Goal: Information Seeking & Learning: Learn about a topic

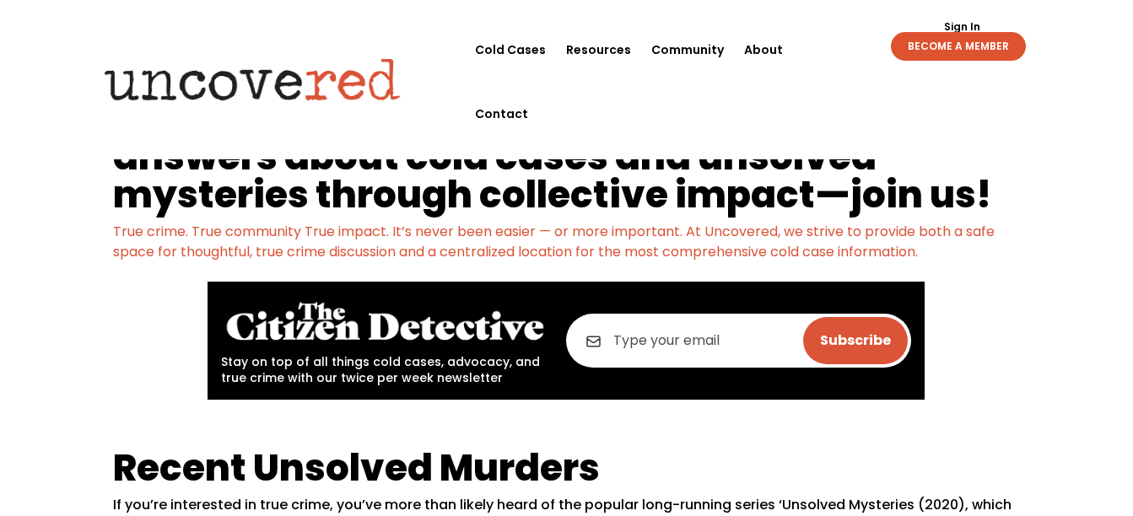
click at [607, 165] on h1 "We’re building a platform to help uncover answers about cold cases and unsolved…" at bounding box center [566, 161] width 906 height 122
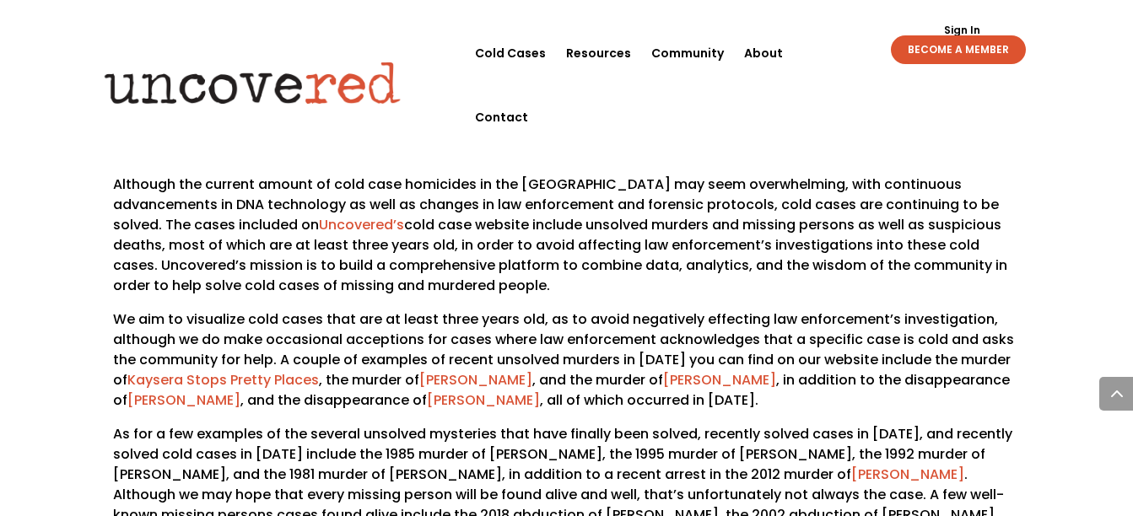
scroll to position [1046, 0]
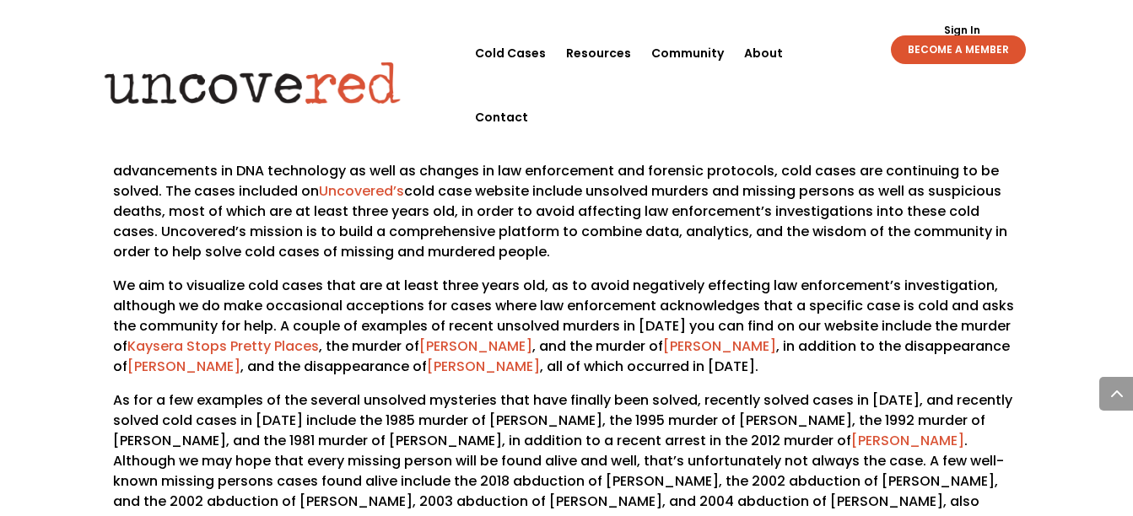
drag, startPoint x: 108, startPoint y: 362, endPoint x: 192, endPoint y: 358, distance: 84.5
copy p "As for a few"
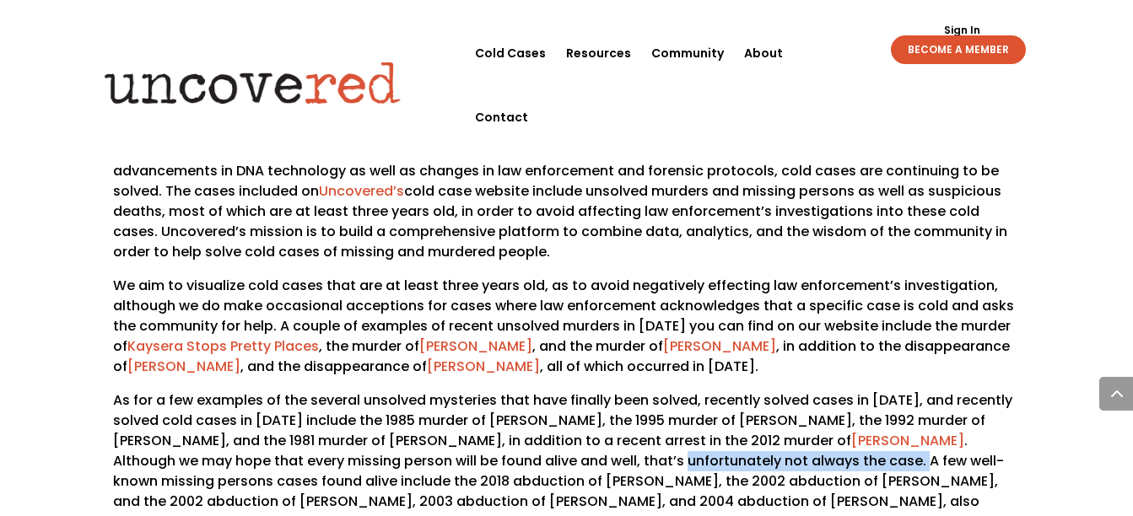
drag, startPoint x: 597, startPoint y: 420, endPoint x: 837, endPoint y: 416, distance: 240.5
click at [837, 416] on p "As for a few examples of the several unsolved mysteries that have finally been …" at bounding box center [566, 462] width 906 height 142
copy p "unfortunately not always the case."
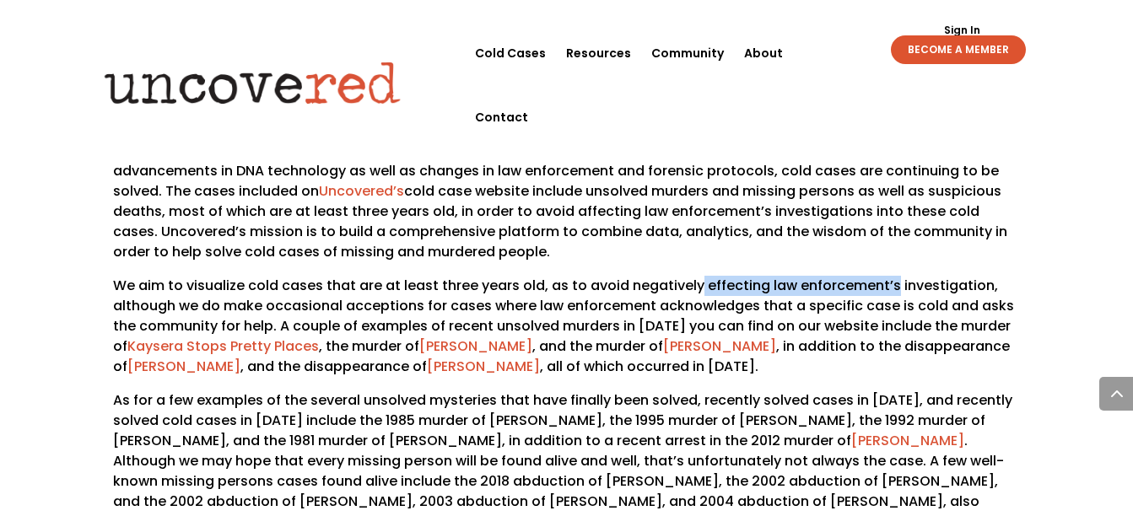
drag, startPoint x: 694, startPoint y: 241, endPoint x: 888, endPoint y: 246, distance: 193.3
click at [888, 276] on p "We aim to visualize cold cases that are at least three years old, as to avoid n…" at bounding box center [566, 333] width 906 height 115
drag, startPoint x: 838, startPoint y: 256, endPoint x: 704, endPoint y: 255, distance: 134.2
click at [704, 276] on p "We aim to visualize cold cases that are at least three years old, as to avoid n…" at bounding box center [566, 333] width 906 height 115
drag, startPoint x: 698, startPoint y: 248, endPoint x: 887, endPoint y: 248, distance: 189.0
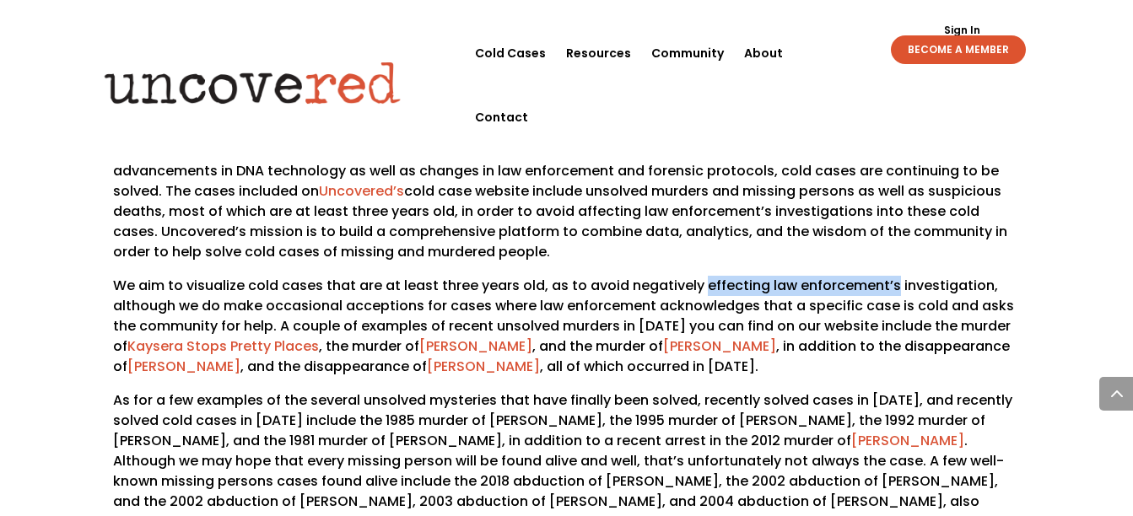
click at [887, 276] on p "We aim to visualize cold cases that are at least three years old, as to avoid n…" at bounding box center [566, 333] width 906 height 115
copy p "effecting law enforcement’s"
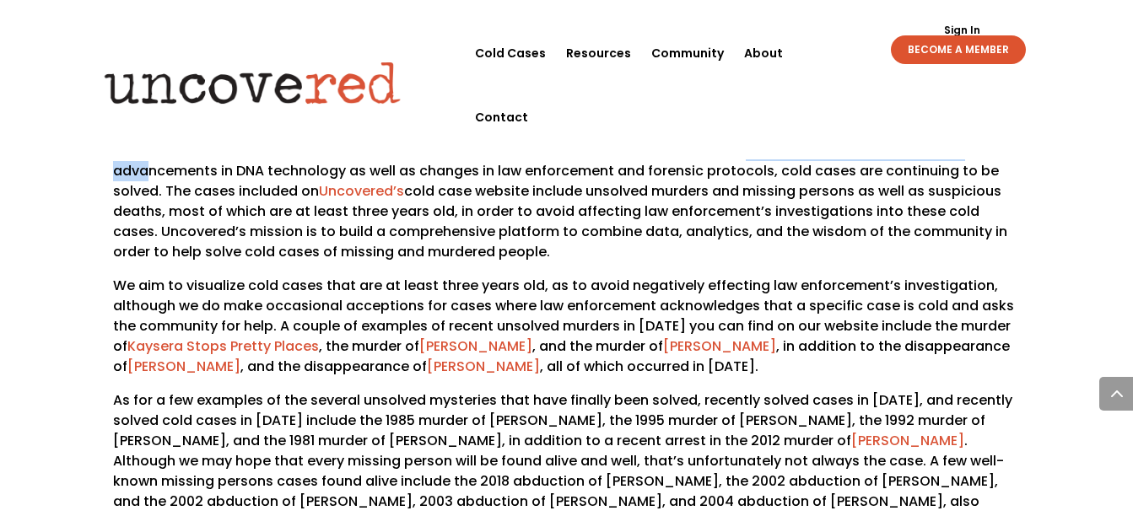
drag, startPoint x: 721, startPoint y: 110, endPoint x: 1005, endPoint y: 104, distance: 284.4
click at [1005, 141] on p "Although the current amount of cold case homicides in the [GEOGRAPHIC_DATA] may…" at bounding box center [566, 208] width 906 height 135
drag, startPoint x: 966, startPoint y: 96, endPoint x: 728, endPoint y: 117, distance: 238.9
copy span "with continuous advancements in DNA"
click at [808, 15] on nav "Cold Cases Resources Community About Contact" at bounding box center [663, 79] width 378 height 132
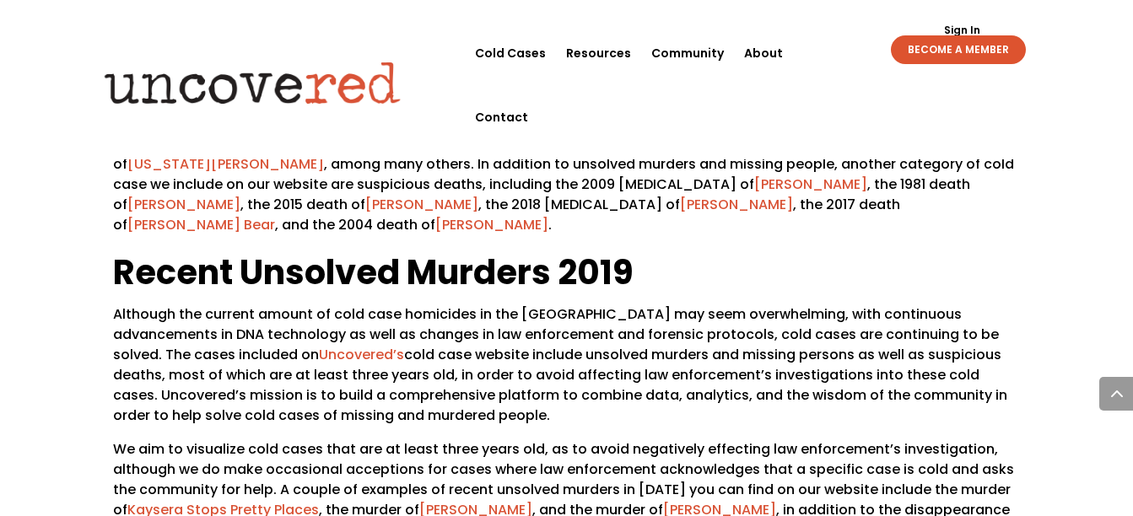
scroll to position [738, 0]
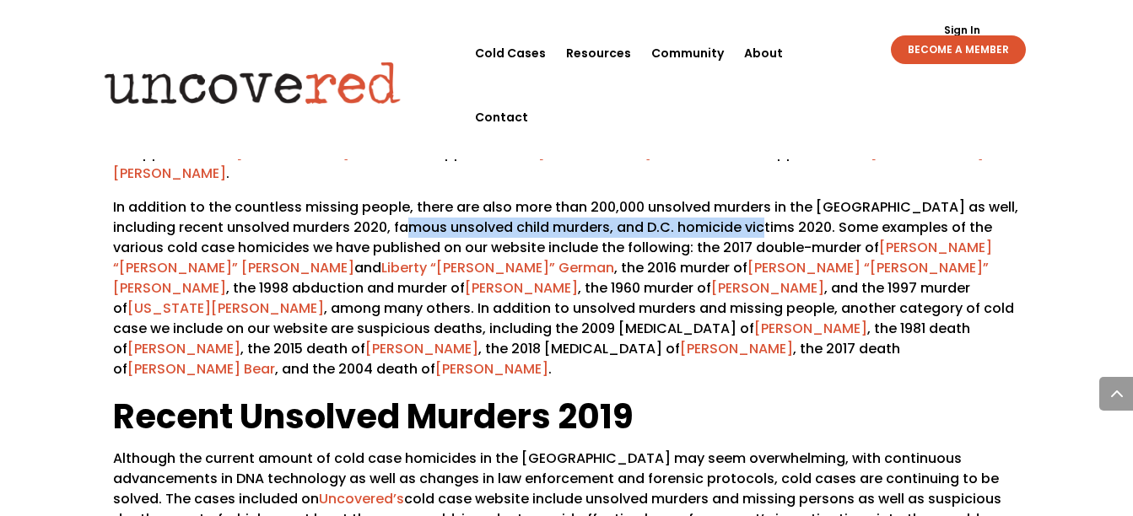
drag, startPoint x: 446, startPoint y: 206, endPoint x: 791, endPoint y: 215, distance: 344.4
click at [791, 215] on p "In addition to the countless missing people, there are also more than 200,000 u…" at bounding box center [566, 295] width 906 height 196
click at [768, 213] on p "In addition to the countless missing people, there are also more than 200,000 u…" at bounding box center [566, 295] width 906 height 196
drag, startPoint x: 791, startPoint y: 210, endPoint x: 456, endPoint y: 209, distance: 334.1
click at [456, 209] on p "In addition to the countless missing people, there are also more than 200,000 u…" at bounding box center [566, 295] width 906 height 196
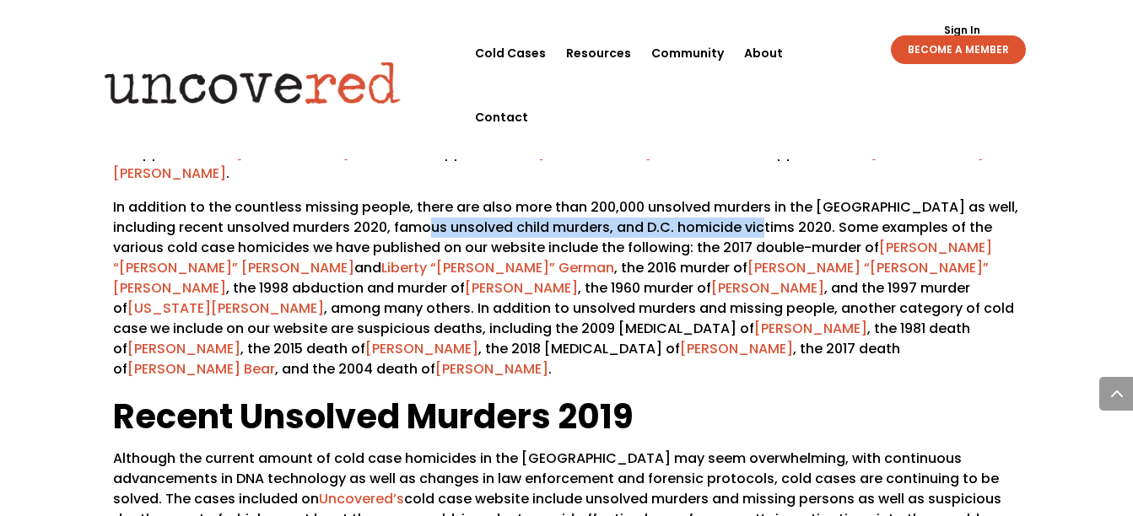
copy p "nsolved child murders, and D.C. homicide victims"
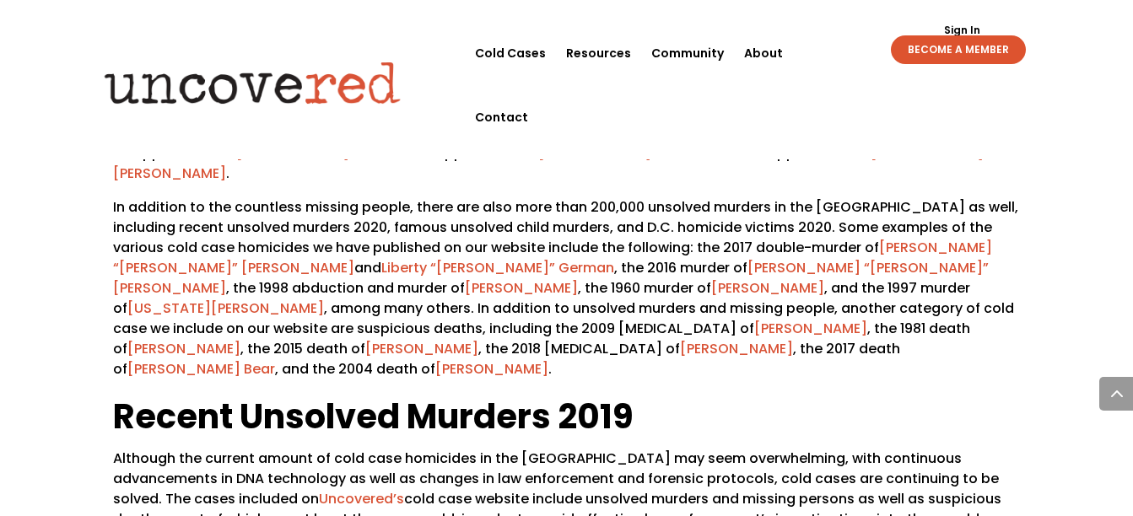
click at [51, 160] on div "Recent Unsolved Murders If you’re interested in true crime, you’ve more than li…" at bounding box center [566, 276] width 1133 height 1177
drag, startPoint x: 799, startPoint y: 284, endPoint x: 175, endPoint y: 305, distance: 623.9
click at [175, 305] on p "In addition to the countless missing people, there are also more than 200,000 u…" at bounding box center [566, 295] width 906 height 196
copy p "including the 2009 [MEDICAL_DATA] of"
click at [58, 121] on div "Recent Unsolved Murders If you’re interested in true crime, you’ve more than li…" at bounding box center [566, 276] width 1133 height 1177
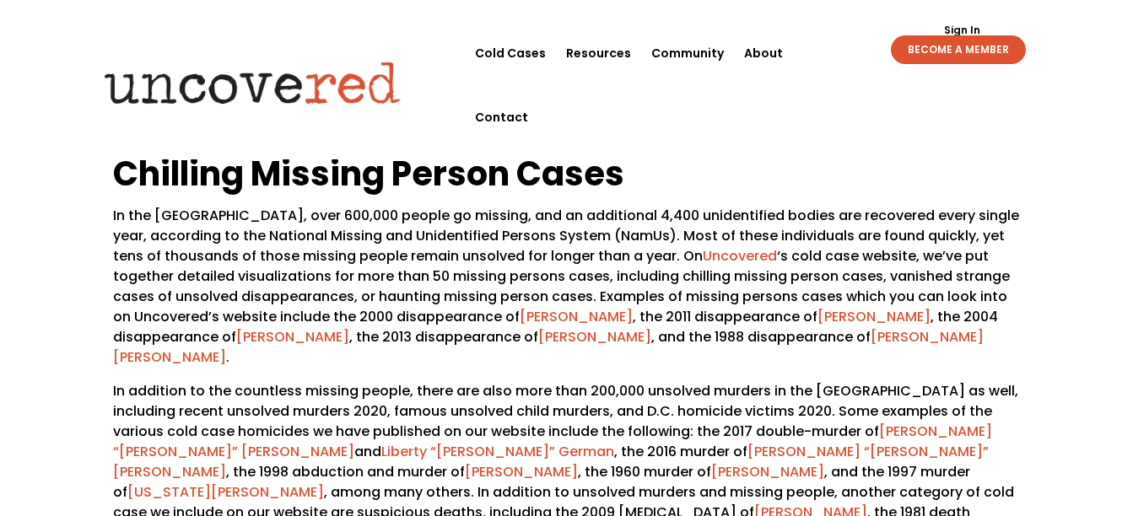
scroll to position [575, 0]
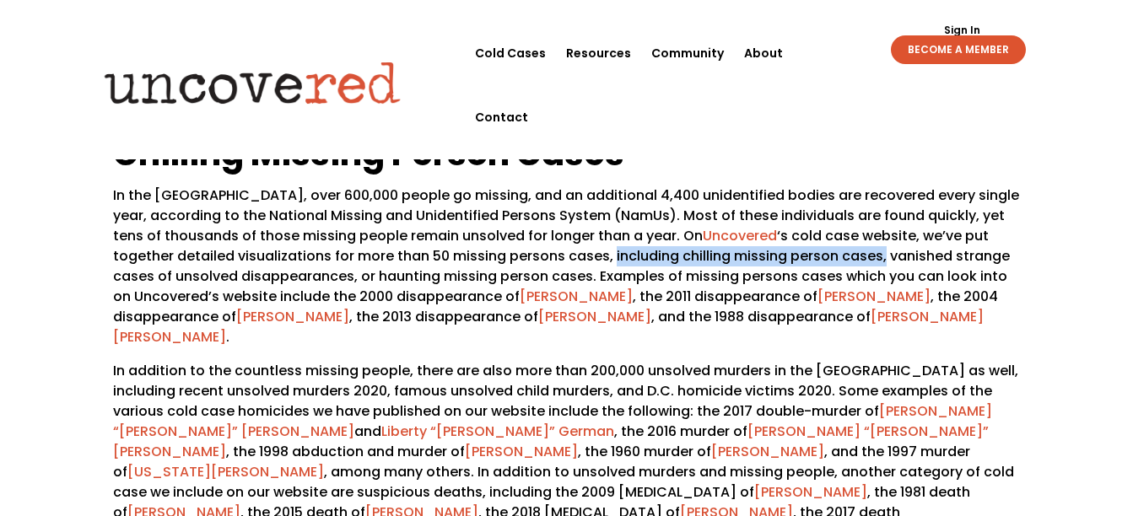
drag, startPoint x: 549, startPoint y: 256, endPoint x: 819, endPoint y: 261, distance: 270.0
click at [819, 261] on span "In the [GEOGRAPHIC_DATA], over 600,000 people go missing, and an additional 4,4…" at bounding box center [566, 266] width 906 height 161
copy span "including chilling missing person cases,"
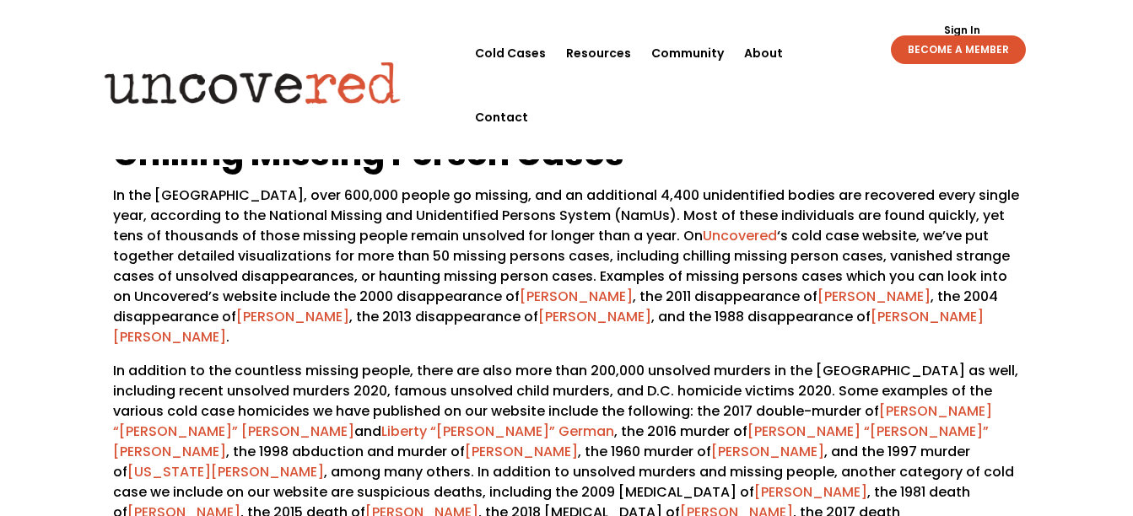
click at [80, 202] on div "Recent Unsolved Murders If you’re interested in true crime, you’ve more than li…" at bounding box center [566, 440] width 1133 height 1177
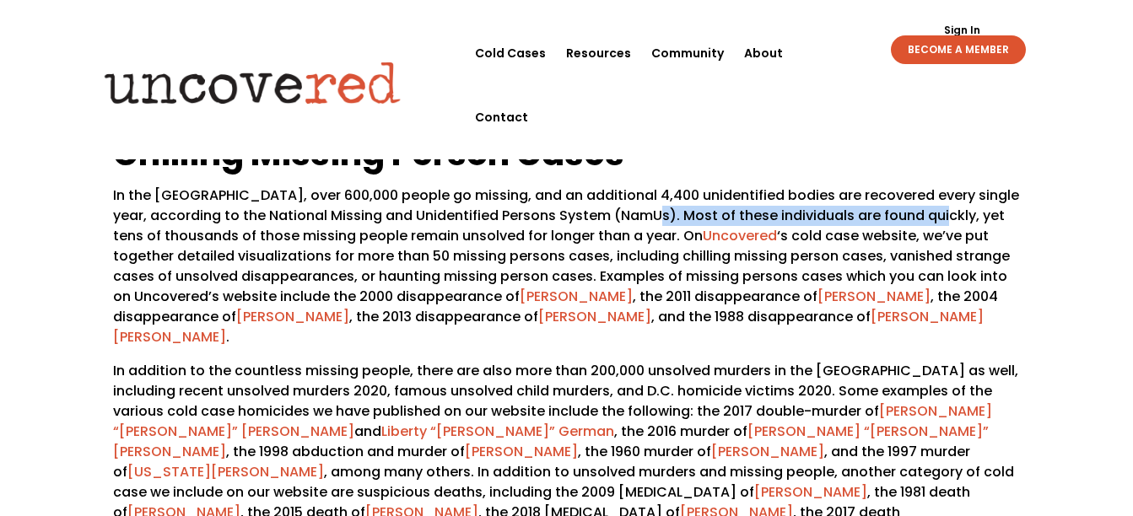
drag, startPoint x: 642, startPoint y: 215, endPoint x: 929, endPoint y: 212, distance: 286.9
click at [929, 212] on span "In the [GEOGRAPHIC_DATA], over 600,000 people go missing, and an additional 4,4…" at bounding box center [566, 266] width 906 height 161
drag, startPoint x: 928, startPoint y: 217, endPoint x: 645, endPoint y: 219, distance: 283.5
click at [645, 219] on span "In the [GEOGRAPHIC_DATA], over 600,000 people go missing, and an additional 4,4…" at bounding box center [566, 266] width 906 height 161
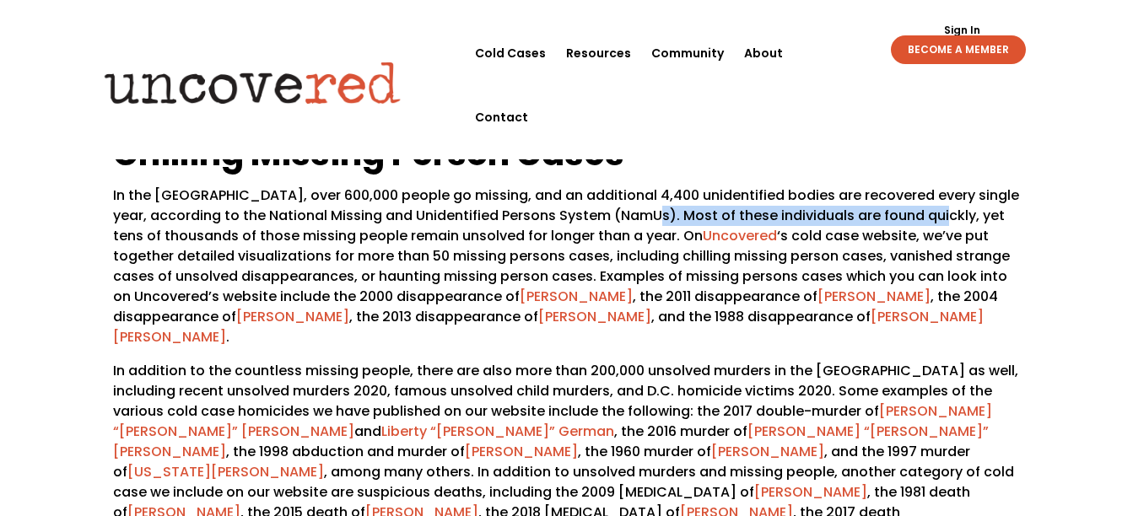
copy span "Most of these individuals are found quickly"
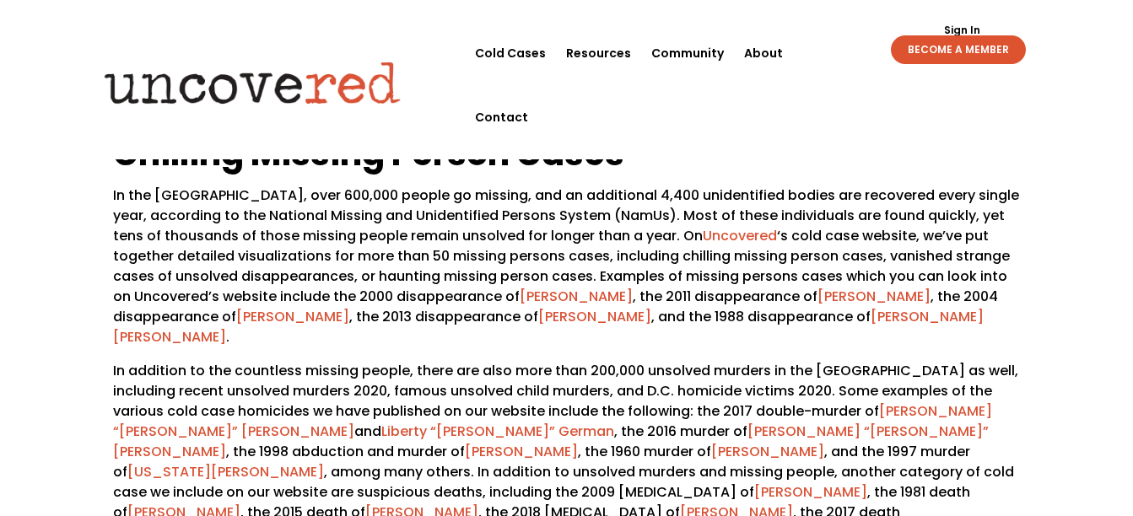
click at [62, 245] on div "Recent Unsolved Murders If you’re interested in true crime, you’ve more than li…" at bounding box center [566, 440] width 1133 height 1177
click at [408, 301] on span "In the [GEOGRAPHIC_DATA], over 600,000 people go missing, and an additional 4,4…" at bounding box center [566, 266] width 906 height 161
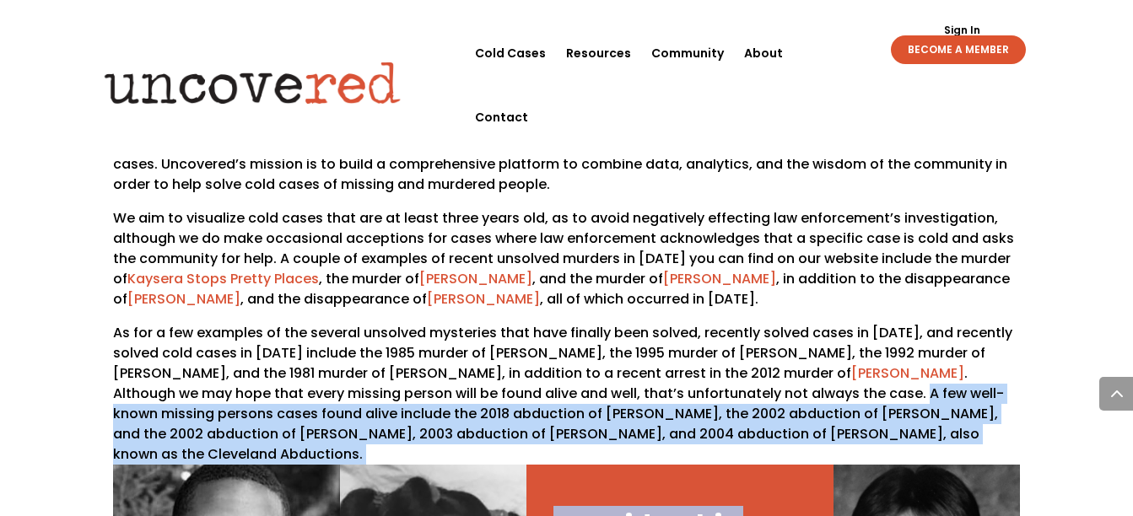
scroll to position [1223, 0]
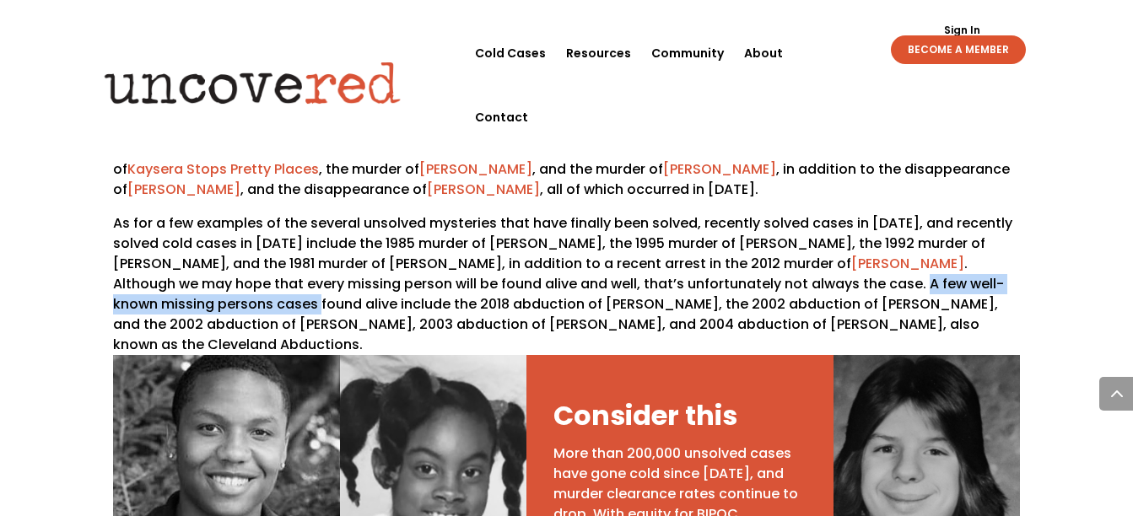
drag, startPoint x: 837, startPoint y: 416, endPoint x: 215, endPoint y: 258, distance: 641.5
click at [215, 258] on p "As for a few examples of the several unsolved mysteries that have finally been …" at bounding box center [566, 284] width 906 height 142
click at [204, 258] on p "As for a few examples of the several unsolved mysteries that have finally been …" at bounding box center [566, 284] width 906 height 142
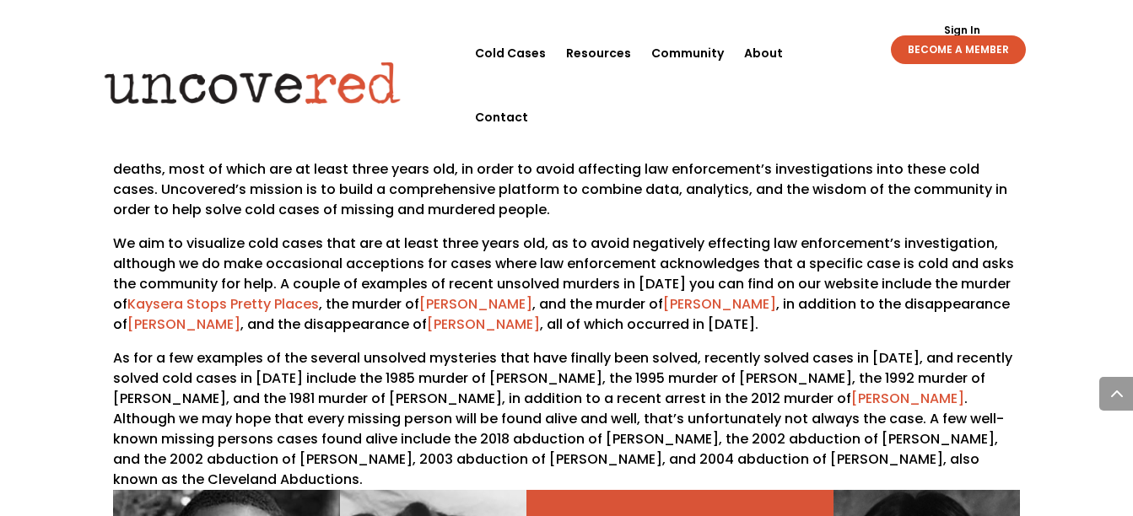
scroll to position [1055, 0]
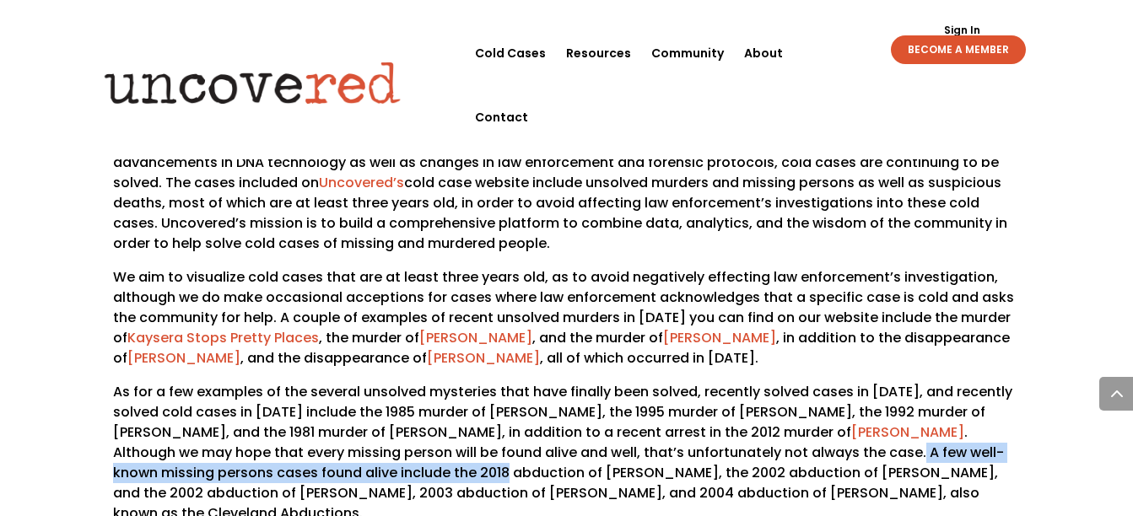
drag, startPoint x: 833, startPoint y: 417, endPoint x: 401, endPoint y: 430, distance: 432.2
click at [401, 430] on p "As for a few examples of the several unsolved mysteries that have finally been …" at bounding box center [566, 453] width 906 height 142
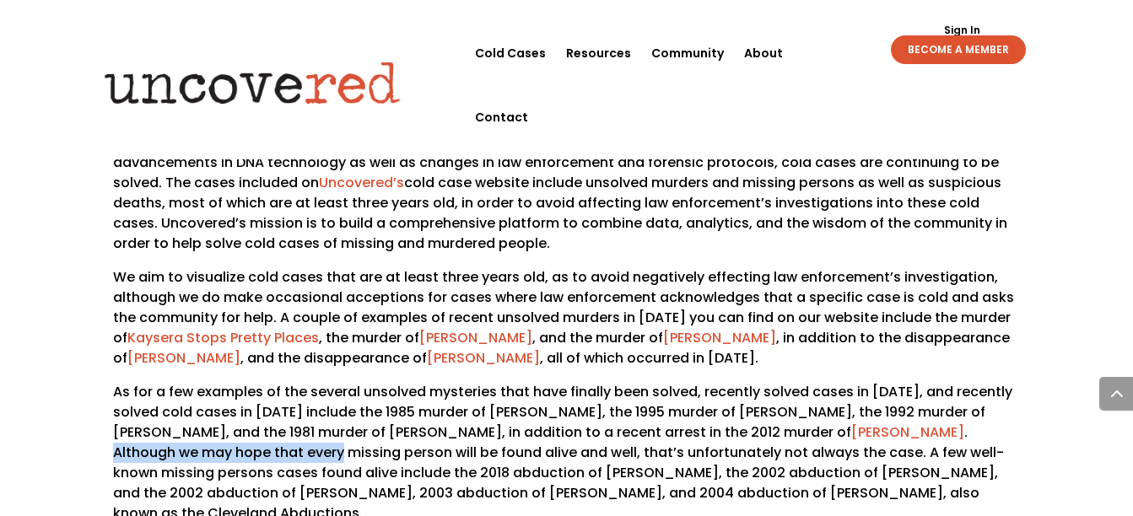
drag, startPoint x: 914, startPoint y: 397, endPoint x: 256, endPoint y: 413, distance: 657.5
click at [256, 413] on p "As for a few examples of the several unsolved mysteries that have finally been …" at bounding box center [566, 453] width 906 height 142
copy p "Although we may hope that every"
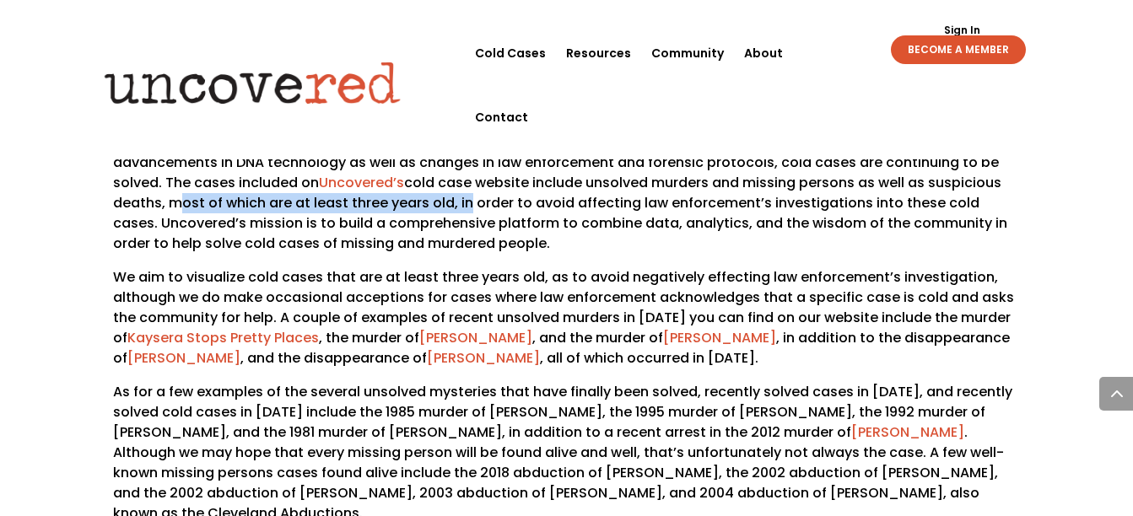
drag, startPoint x: 937, startPoint y: 142, endPoint x: 353, endPoint y: 154, distance: 584.0
click at [353, 154] on span "Although the current amount of cold case homicides in the [GEOGRAPHIC_DATA] may…" at bounding box center [560, 192] width 894 height 121
copy span "most of which are at least three years old, i"
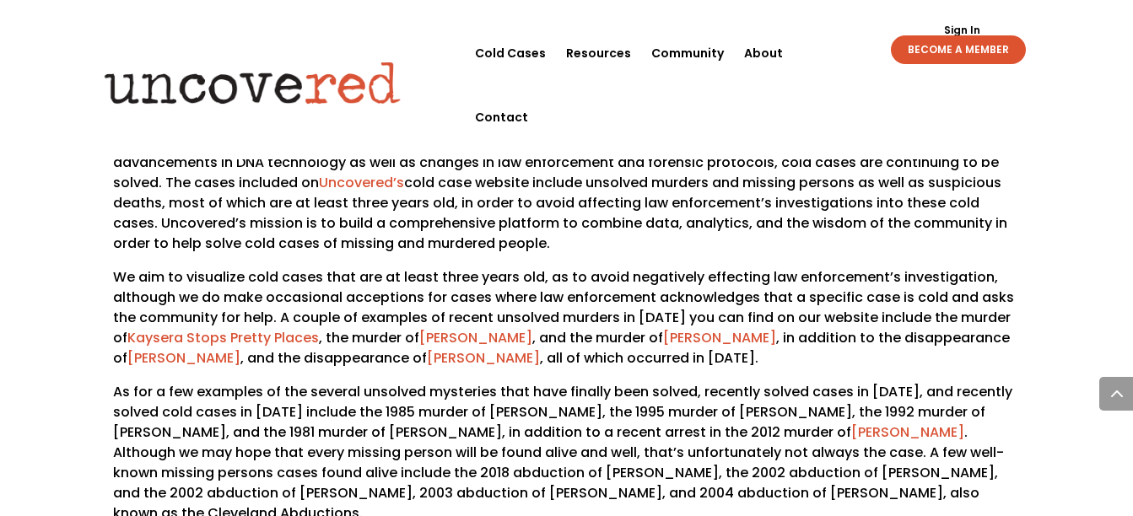
click at [561, 304] on p "We aim to visualize cold cases that are at least three years old, as to avoid n…" at bounding box center [566, 324] width 906 height 115
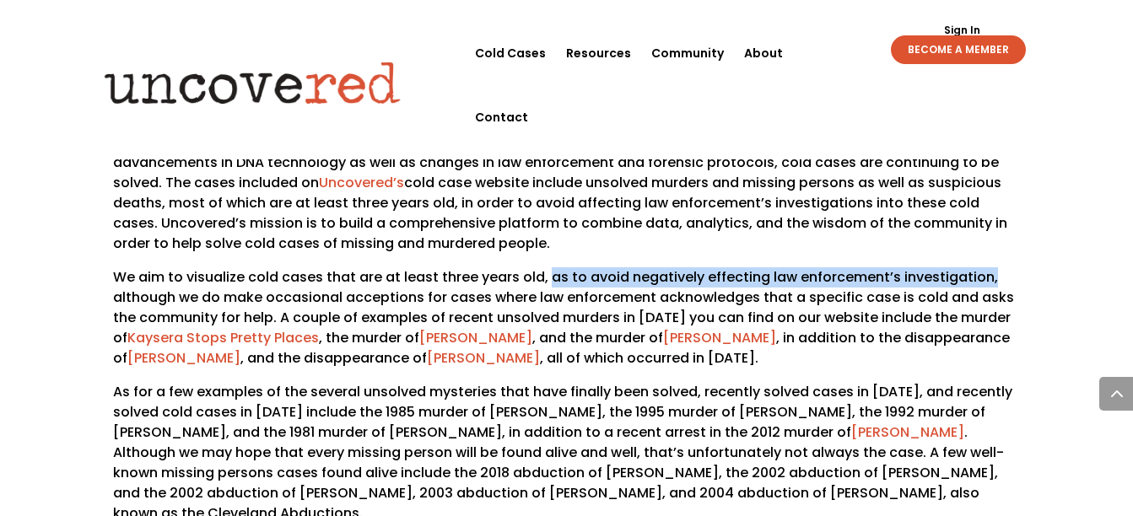
drag, startPoint x: 545, startPoint y: 240, endPoint x: 1039, endPoint y: 234, distance: 494.5
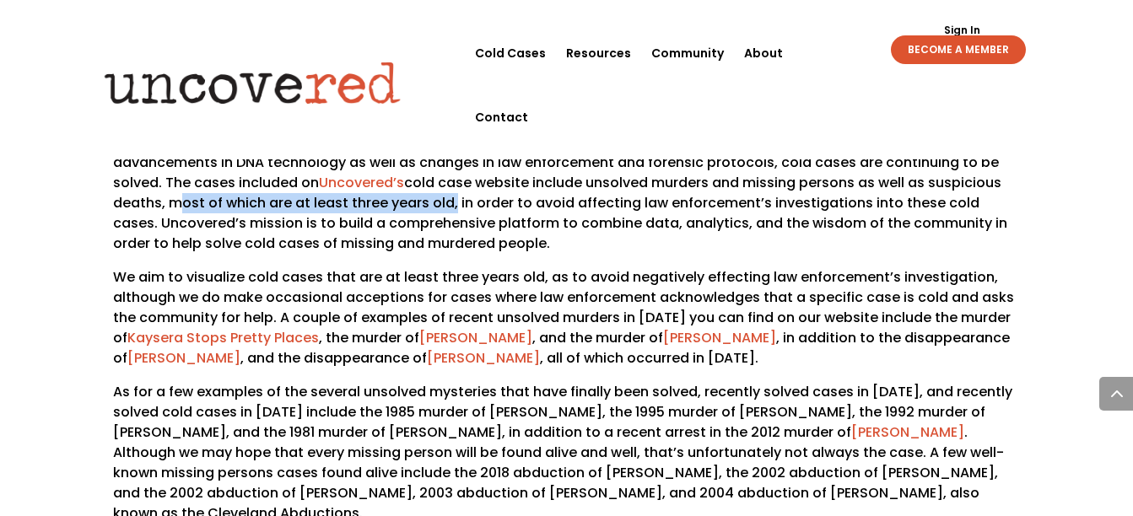
drag, startPoint x: 937, startPoint y: 138, endPoint x: 341, endPoint y: 167, distance: 597.2
click at [341, 167] on span "Although the current amount of cold case homicides in the [GEOGRAPHIC_DATA] may…" at bounding box center [560, 192] width 894 height 121
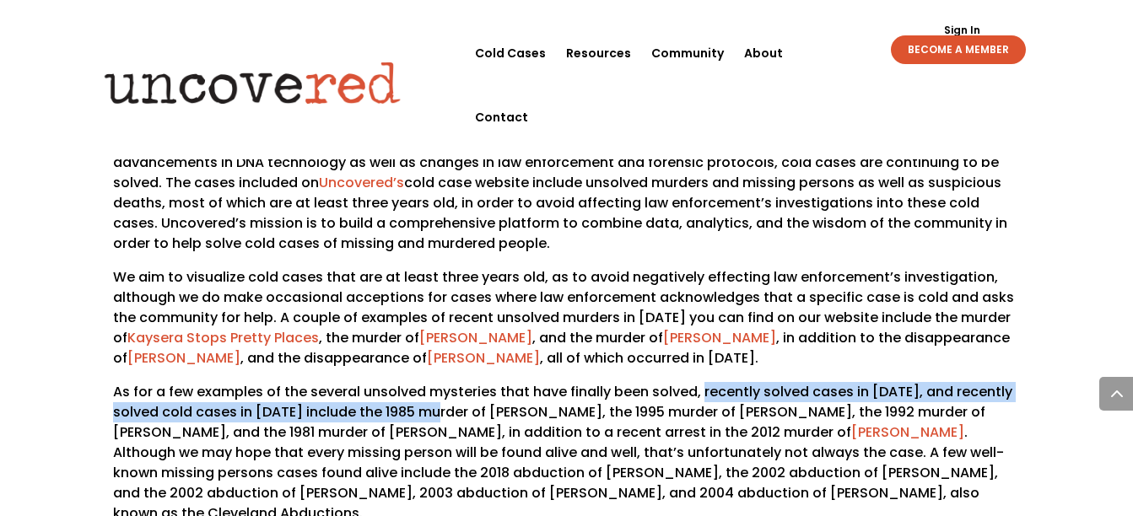
drag, startPoint x: 700, startPoint y: 354, endPoint x: 451, endPoint y: 369, distance: 249.4
click at [451, 382] on p "As for a few examples of the several unsolved mysteries that have finally been …" at bounding box center [566, 453] width 906 height 142
drag, startPoint x: 447, startPoint y: 369, endPoint x: 697, endPoint y: 348, distance: 250.6
click at [697, 382] on p "As for a few examples of the several unsolved mysteries that have finally been …" at bounding box center [566, 453] width 906 height 142
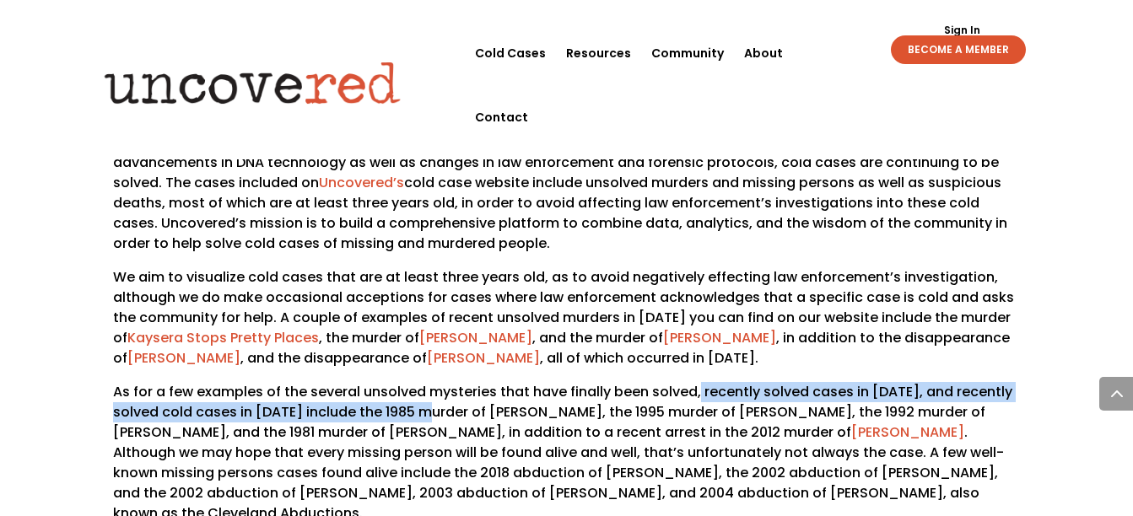
click at [710, 382] on p "As for a few examples of the several unsolved mysteries that have finally been …" at bounding box center [566, 453] width 906 height 142
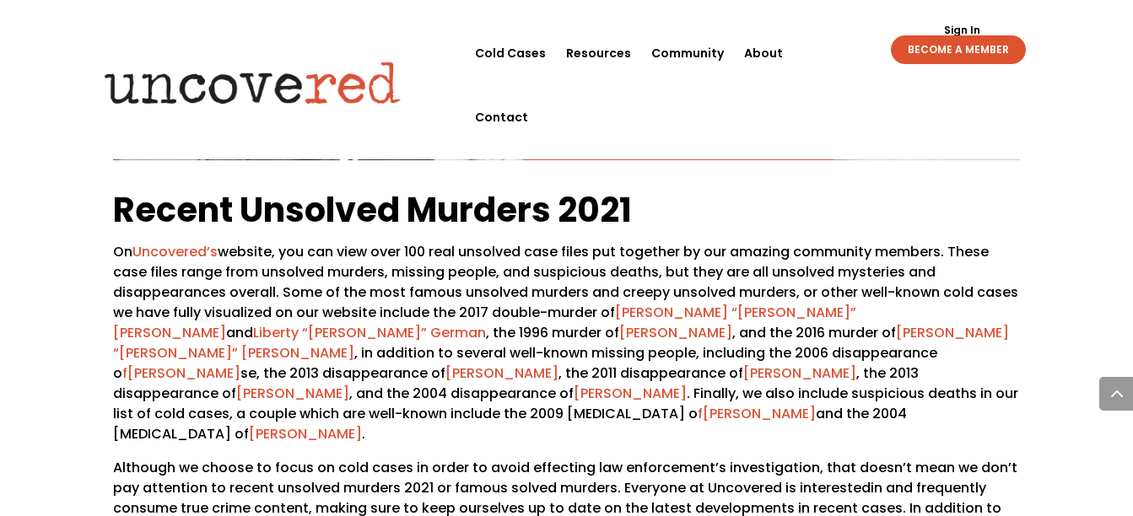
scroll to position [1786, 0]
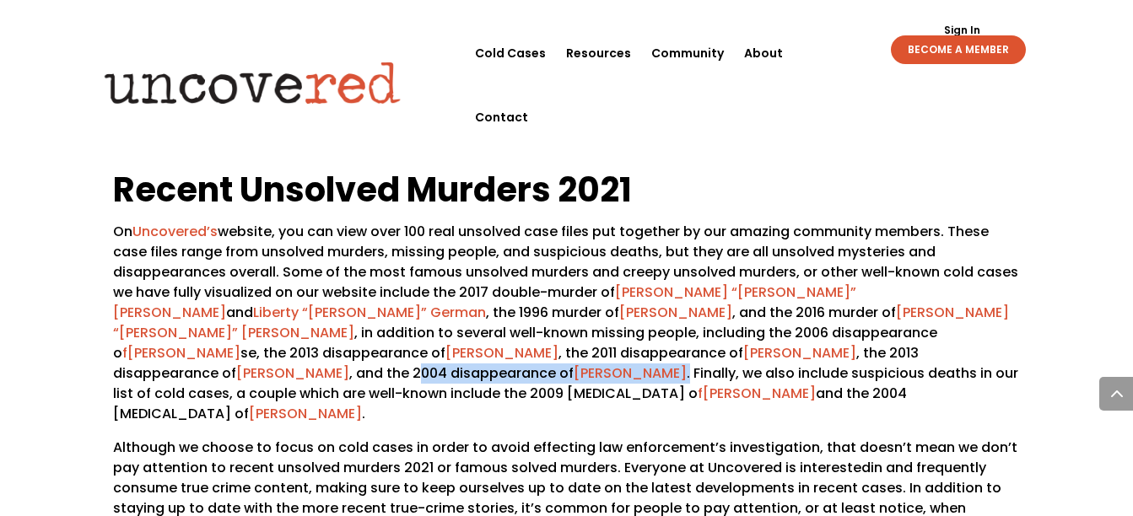
drag, startPoint x: 708, startPoint y: 288, endPoint x: 456, endPoint y: 287, distance: 252.3
click at [456, 287] on span "On Uncovered’s website, you can view over 100 real unsolved case files put toge…" at bounding box center [565, 323] width 905 height 202
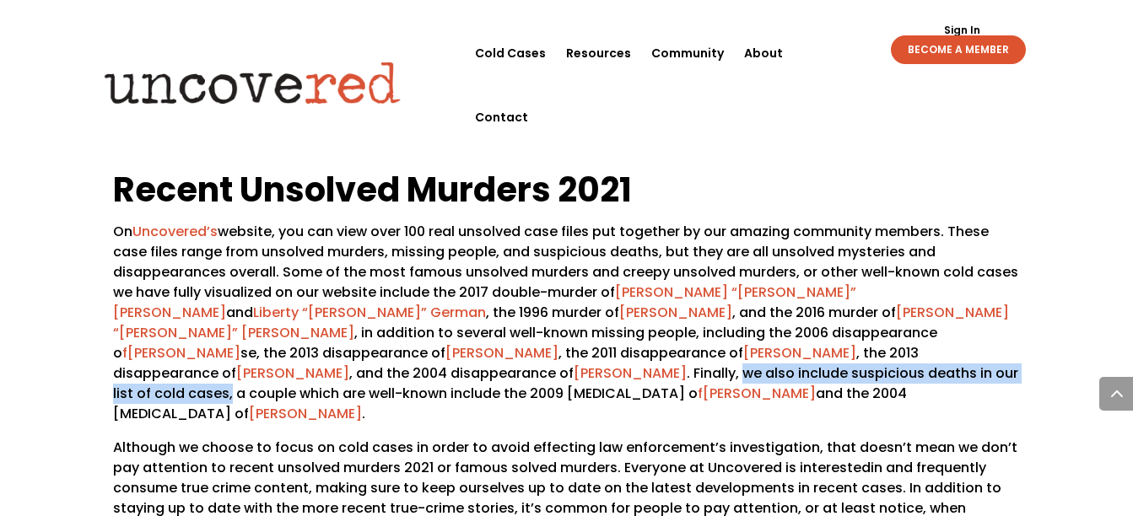
drag, startPoint x: 763, startPoint y: 289, endPoint x: 252, endPoint y: 321, distance: 511.5
click at [252, 321] on span "On Uncovered’s website, you can view over 100 real unsolved case files put toge…" at bounding box center [565, 323] width 905 height 202
click at [239, 311] on span "On Uncovered’s website, you can view over 100 real unsolved case files put toge…" at bounding box center [565, 323] width 905 height 202
drag, startPoint x: 250, startPoint y: 314, endPoint x: 753, endPoint y: 291, distance: 504.2
click at [753, 291] on span "On Uncovered’s website, you can view over 100 real unsolved case files put toge…" at bounding box center [565, 323] width 905 height 202
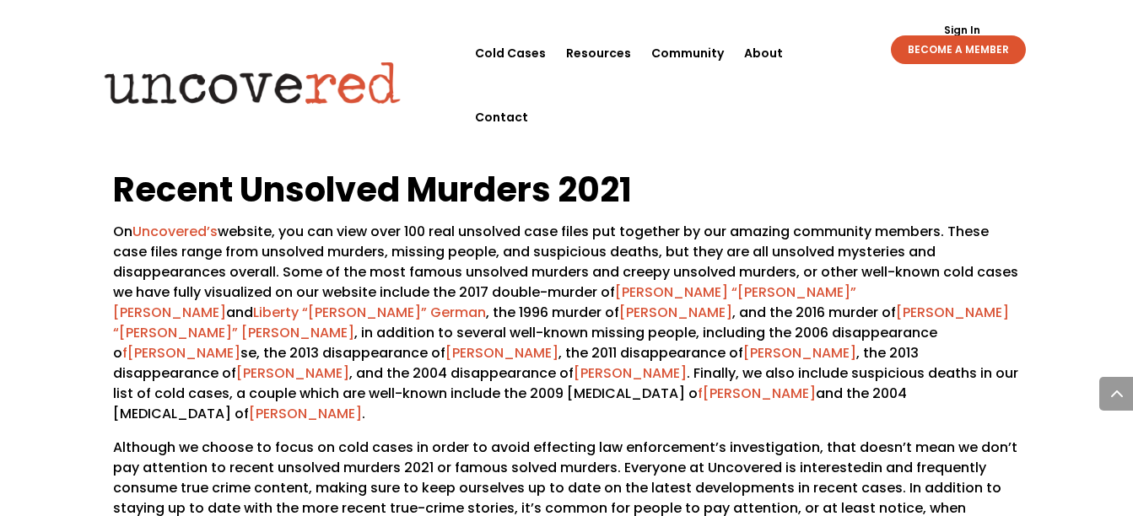
click at [55, 327] on div "Recent Unsolved Murders 2021 On Uncovered’s website, you can view over 100 real…" at bounding box center [566, 480] width 1133 height 672
drag, startPoint x: 618, startPoint y: 389, endPoint x: 697, endPoint y: 386, distance: 79.4
drag, startPoint x: 697, startPoint y: 386, endPoint x: 612, endPoint y: 386, distance: 85.2
click at [612, 438] on p "Although we choose to focus on cold cases in order to avoid effecting law enfor…" at bounding box center [566, 495] width 906 height 115
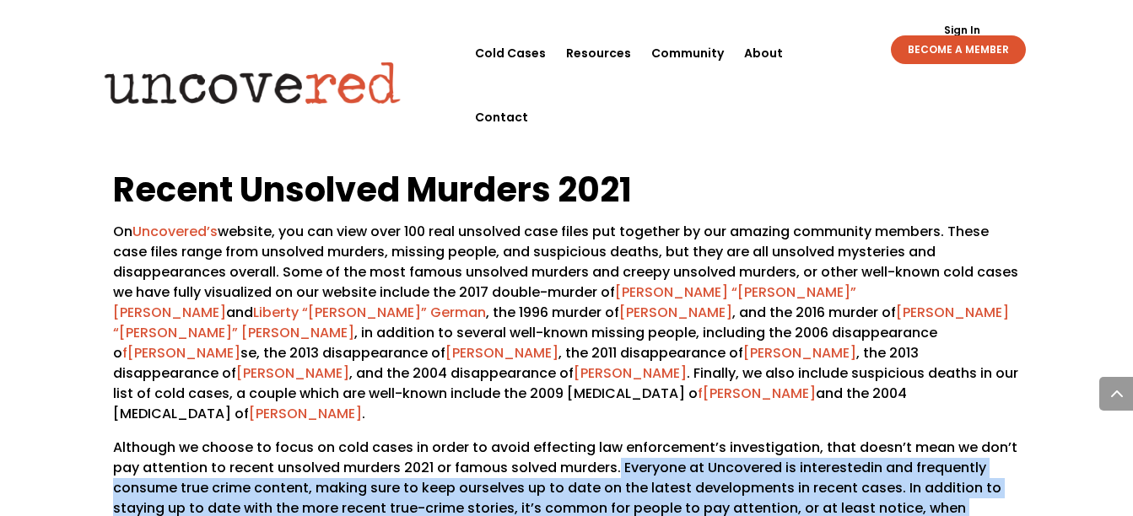
drag, startPoint x: 616, startPoint y: 383, endPoint x: 942, endPoint y: 446, distance: 331.8
click at [942, 446] on p "Although we choose to focus on cold cases in order to avoid effecting law enfor…" at bounding box center [566, 495] width 906 height 115
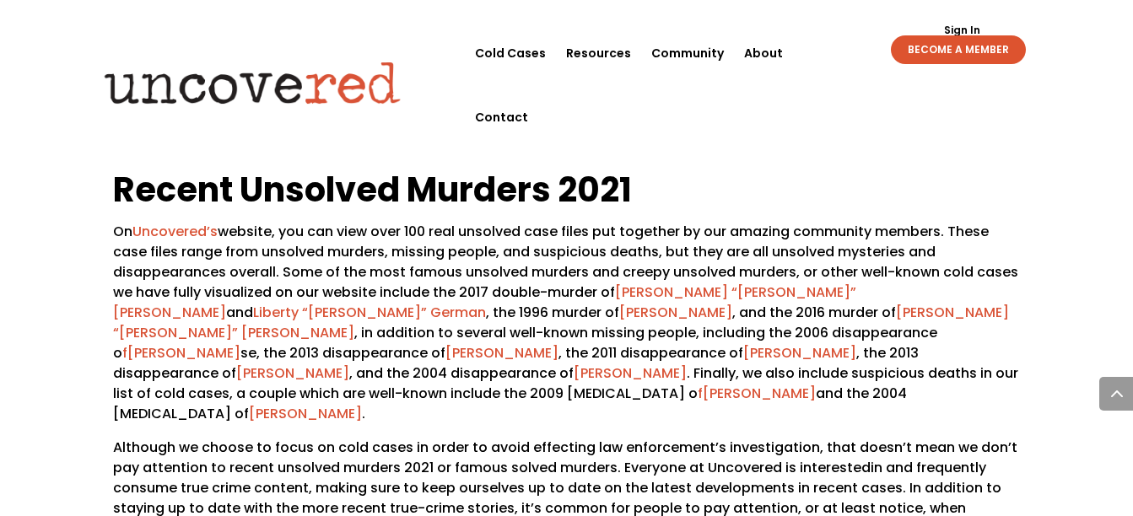
click at [51, 306] on div "Recent Unsolved Murders 2021 On Uncovered’s website, you can view over 100 real…" at bounding box center [566, 480] width 1133 height 672
click at [455, 313] on span "On Uncovered’s website, you can view over 100 real unsolved case files put toge…" at bounding box center [565, 323] width 905 height 202
click at [656, 68] on link "Community" at bounding box center [687, 53] width 73 height 64
click at [23, 390] on div "Recent Unsolved Murders 2021 On Uncovered’s website, you can view over 100 real…" at bounding box center [566, 480] width 1133 height 672
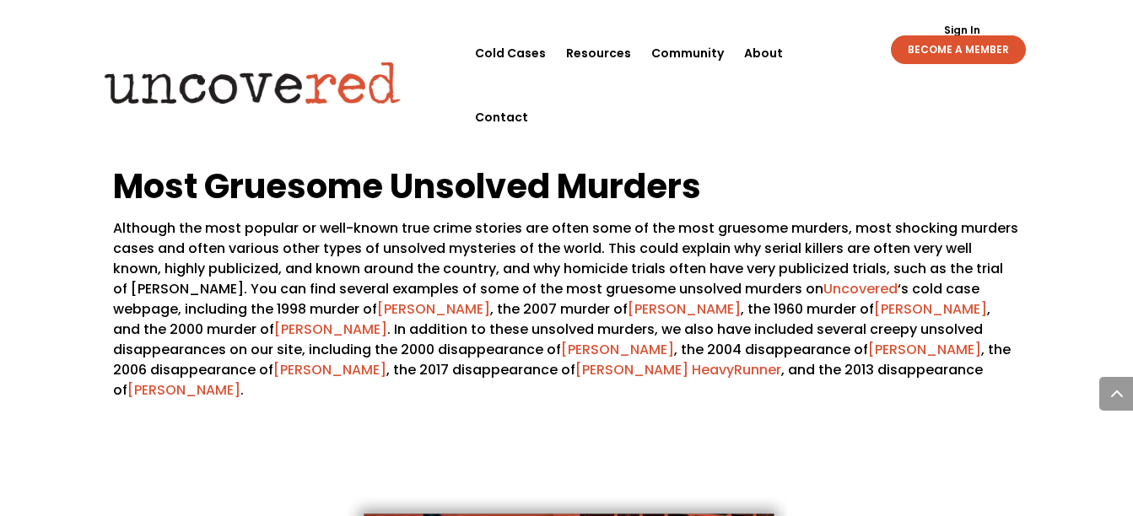
scroll to position [2169, 0]
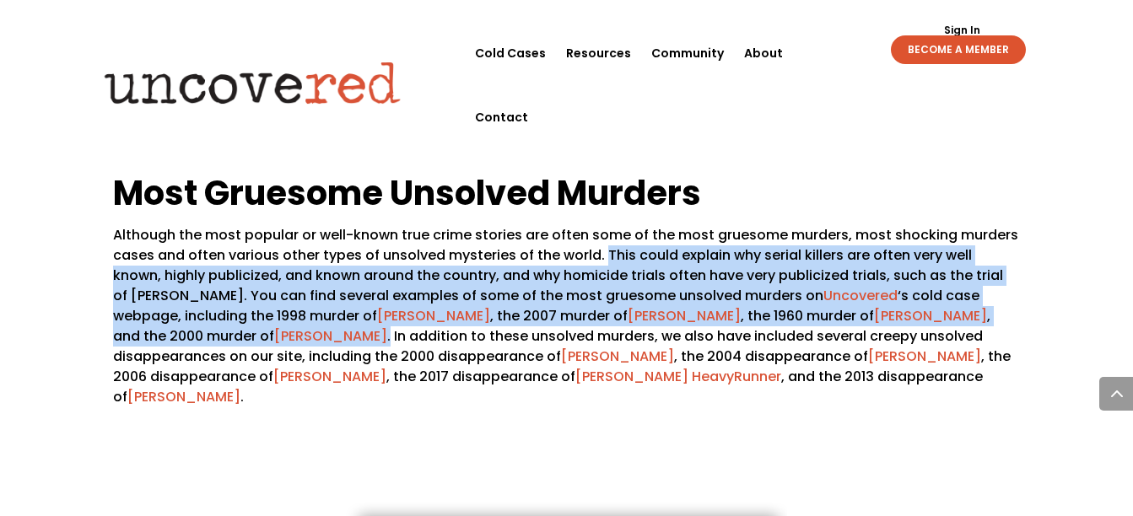
drag, startPoint x: 603, startPoint y: 172, endPoint x: 294, endPoint y: 256, distance: 320.7
click at [294, 256] on span "Although the most popular or well-known true crime stories are often some of th…" at bounding box center [565, 315] width 905 height 181
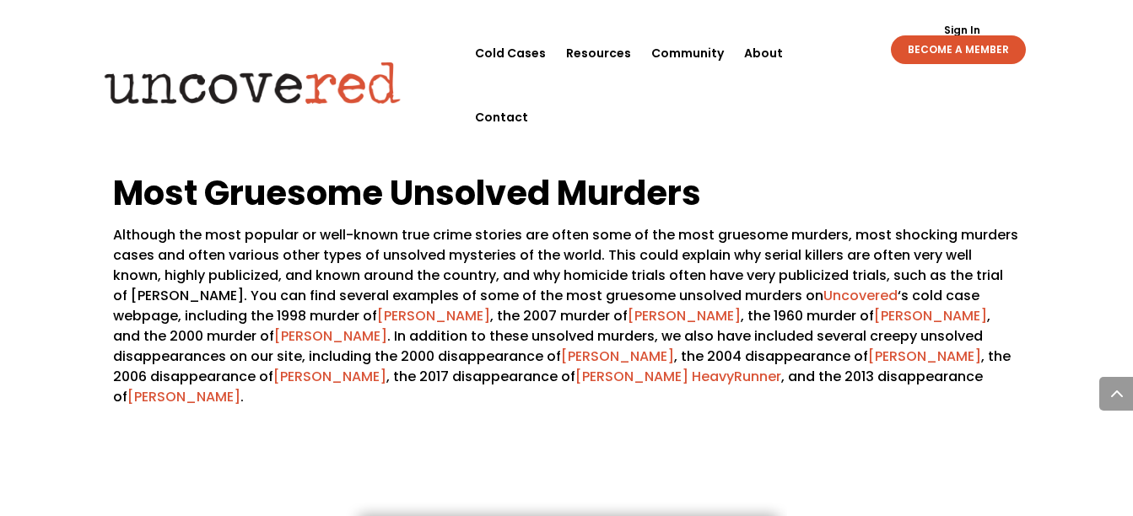
click at [76, 294] on div "Recent Unsolved Murders 2021 On Uncovered’s website, you can view over 100 real…" at bounding box center [566, 97] width 1133 height 672
click at [1027, 311] on div "Recent Unsolved Murders 2021 On Uncovered’s website, you can view over 100 real…" at bounding box center [566, 97] width 1133 height 672
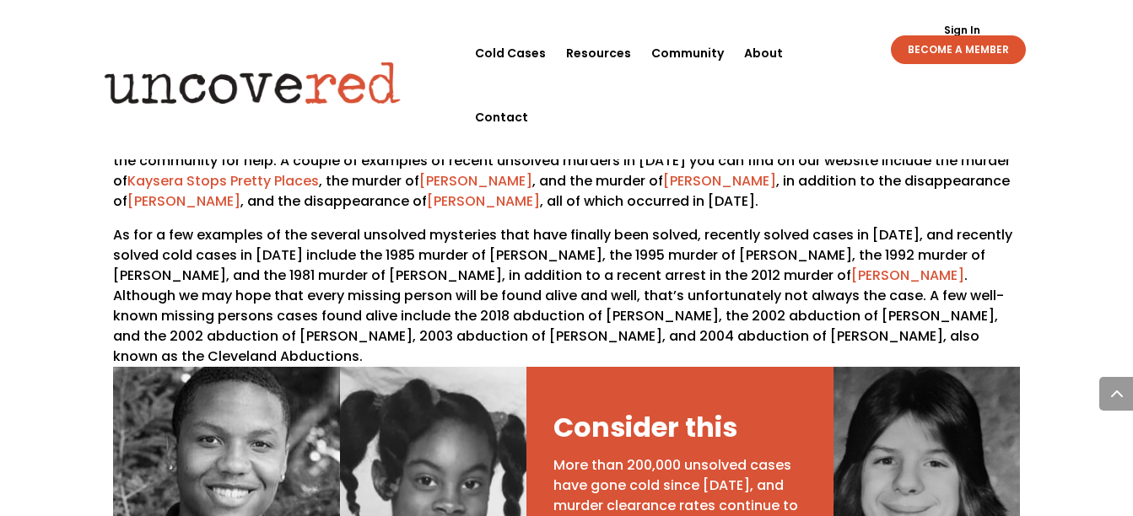
scroll to position [323, 0]
